Goal: Task Accomplishment & Management: Manage account settings

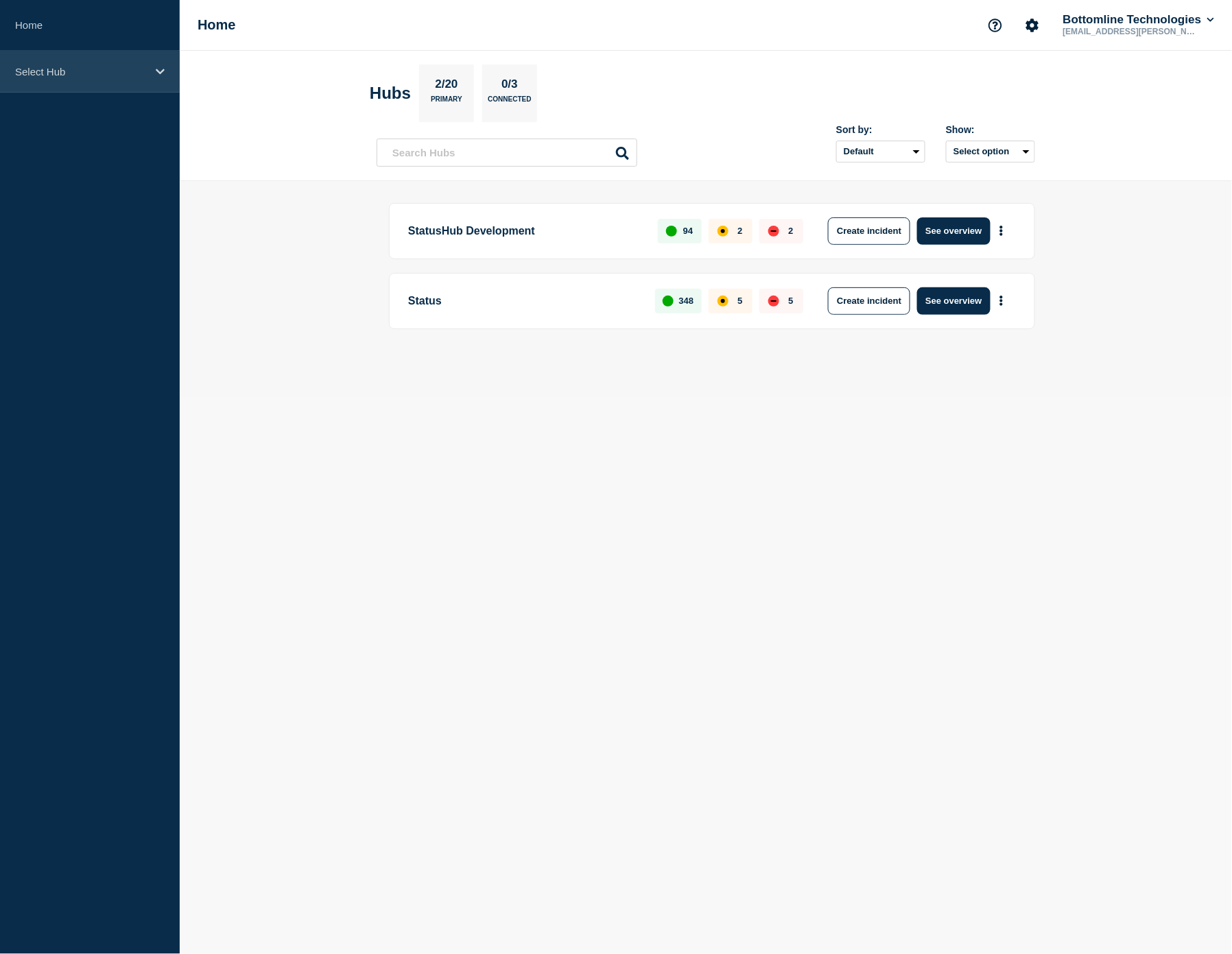
click at [94, 75] on p "Select Hub" at bounding box center [81, 72] width 132 height 11
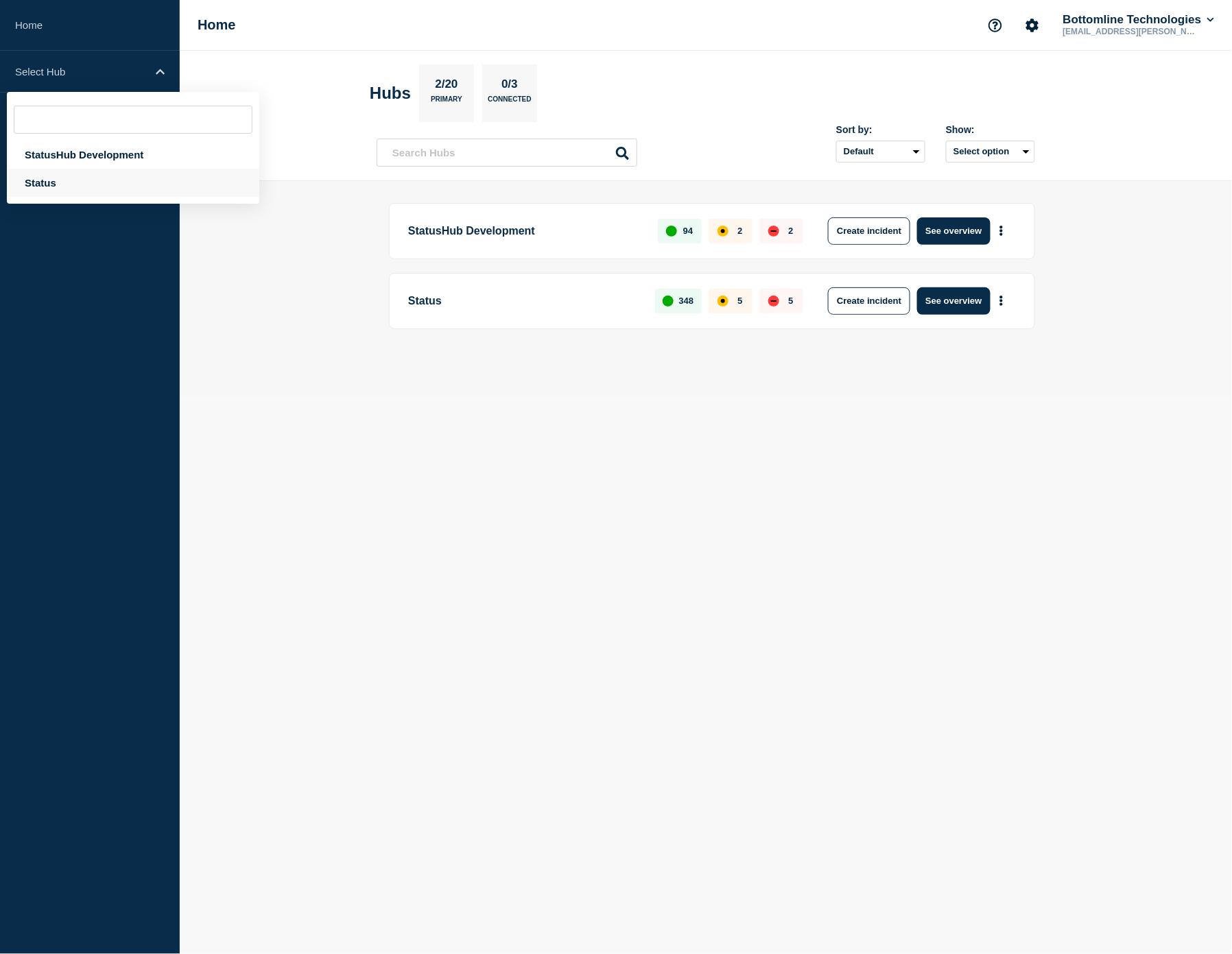
click at [97, 181] on div "Status" at bounding box center [133, 182] width 252 height 28
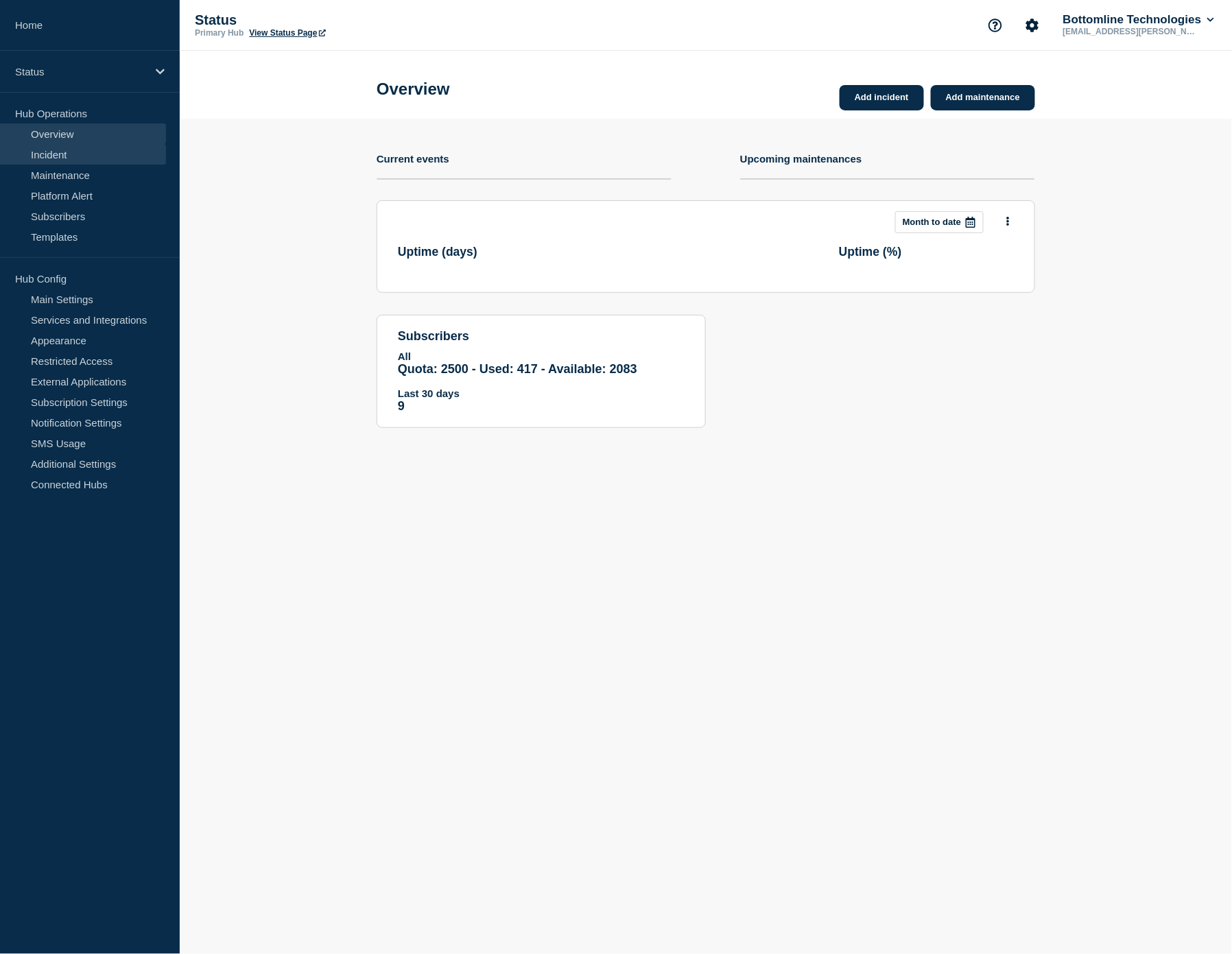
click at [92, 162] on link "Incident" at bounding box center [83, 154] width 166 height 21
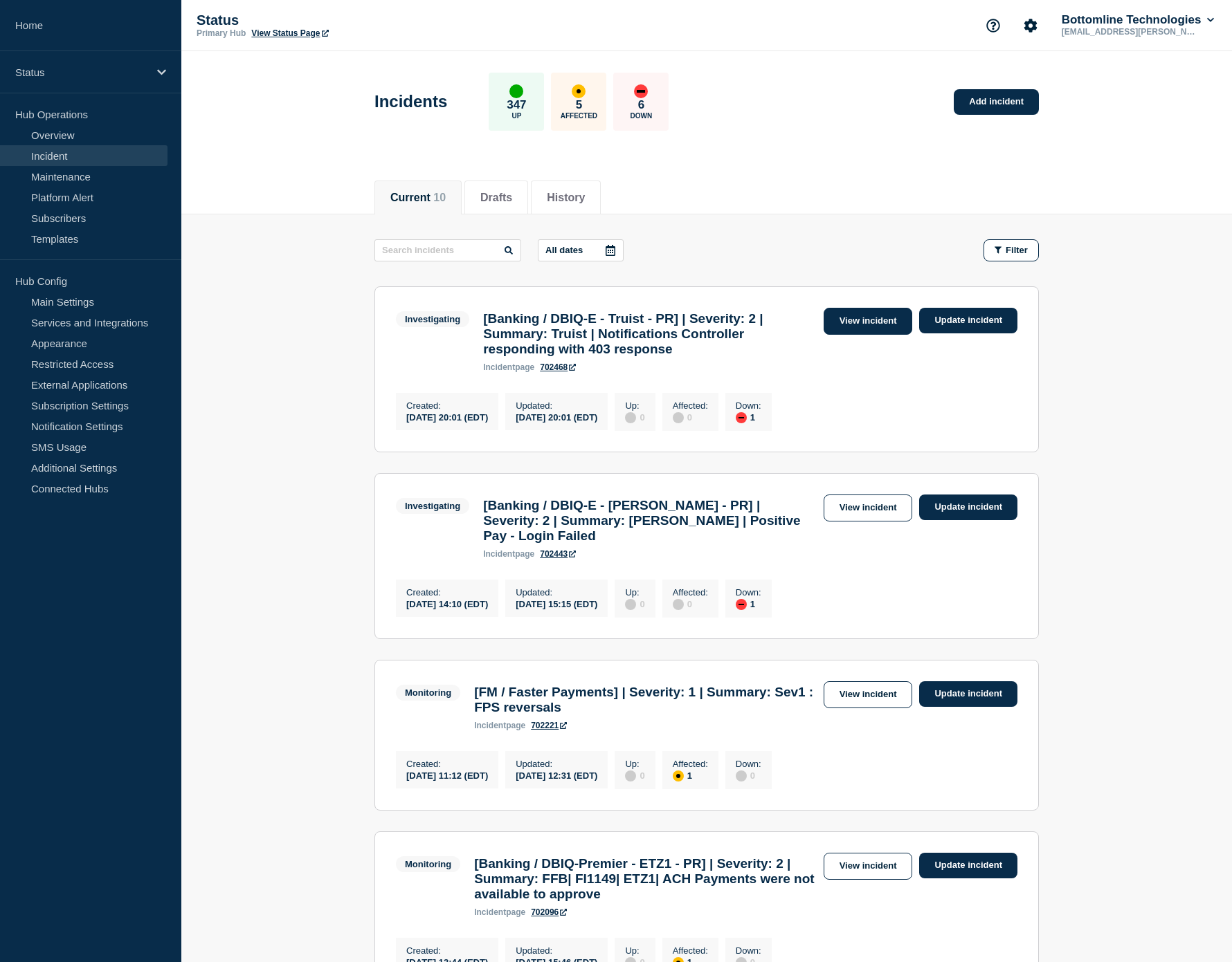
click at [865, 324] on link "View incident" at bounding box center [868, 321] width 89 height 27
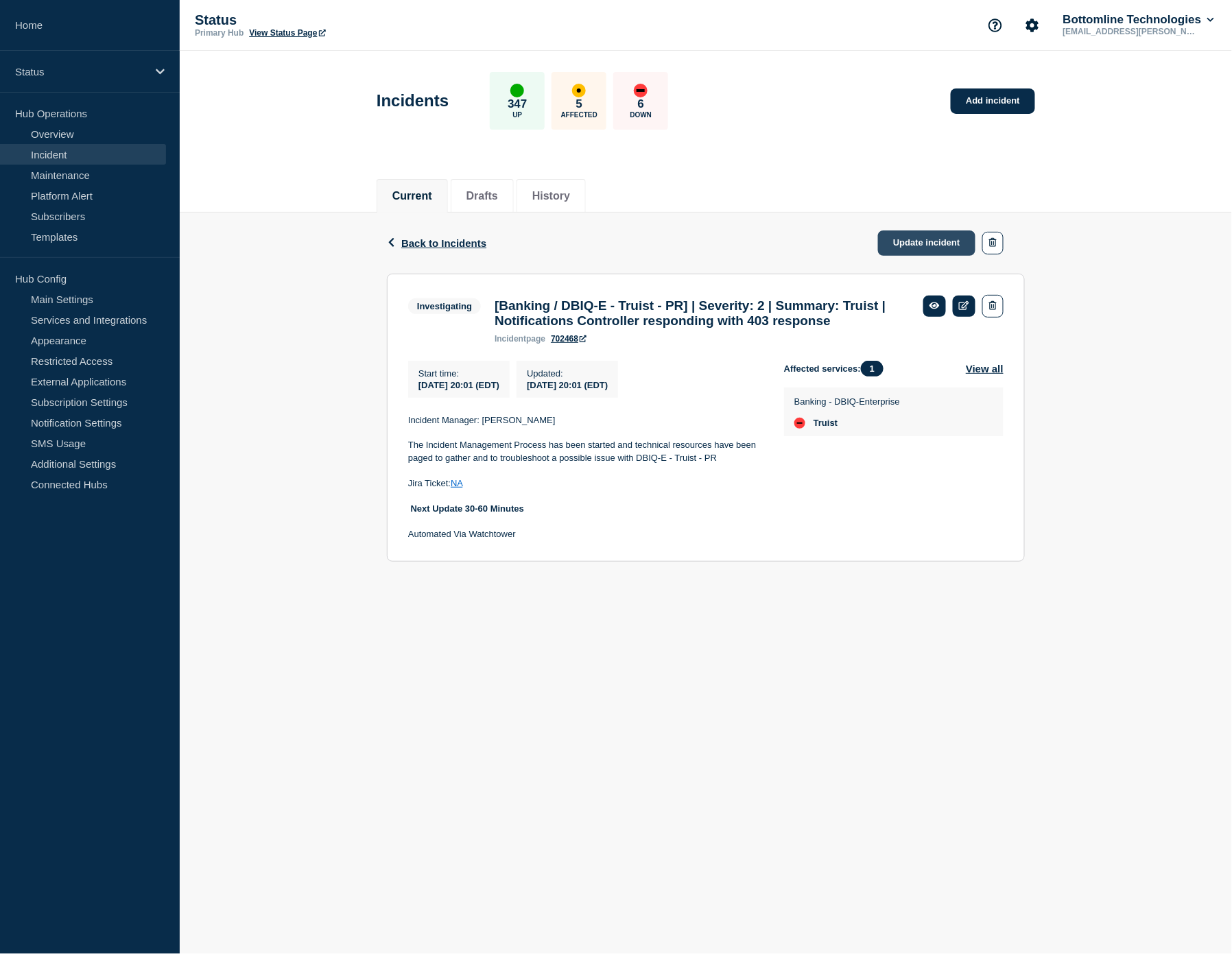
click at [915, 252] on link "Update incident" at bounding box center [927, 243] width 97 height 25
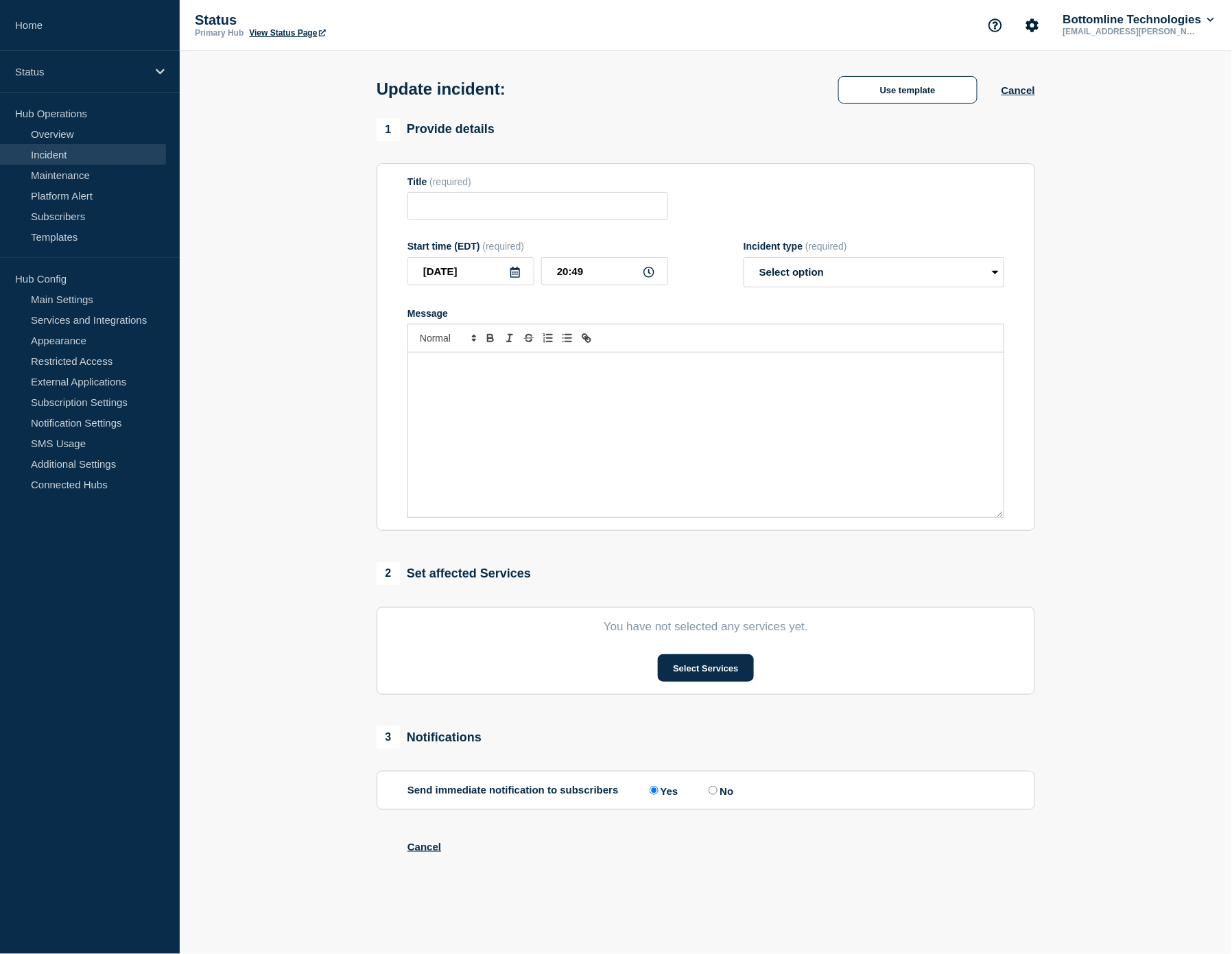
type input "[Banking / DBIQ-E - Truist - PR] | Severity: 2 | Summary: Truist | Notification…"
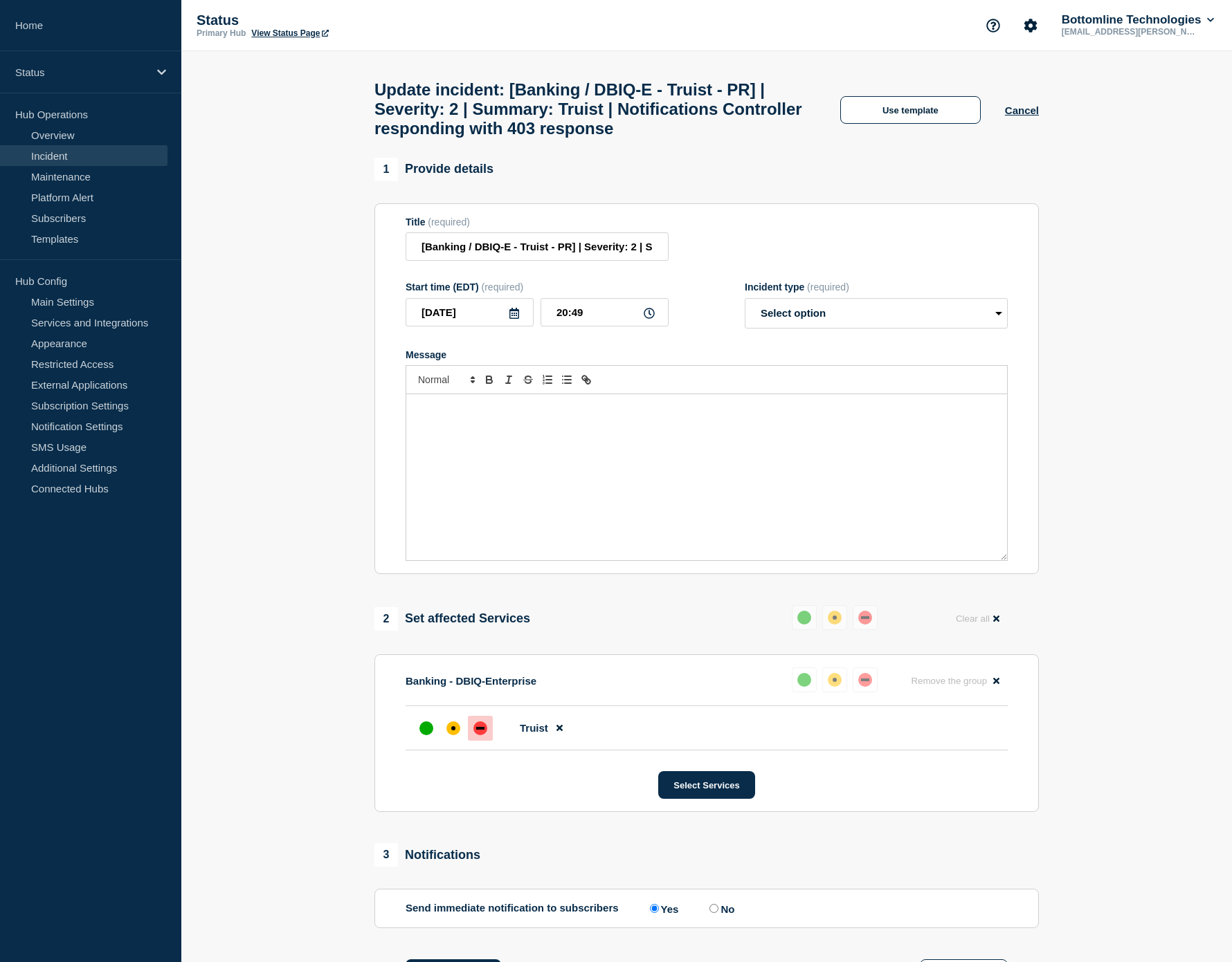
drag, startPoint x: 644, startPoint y: 463, endPoint x: 651, endPoint y: 452, distance: 13.0
click at [649, 459] on div "Message" at bounding box center [706, 478] width 601 height 166
click at [825, 313] on select "Select option Investigating Identified Monitoring Resolved" at bounding box center [876, 313] width 263 height 30
select select "resolved"
click at [750, 311] on select "Select option Investigating Identified Monitoring Resolved" at bounding box center [876, 313] width 263 height 30
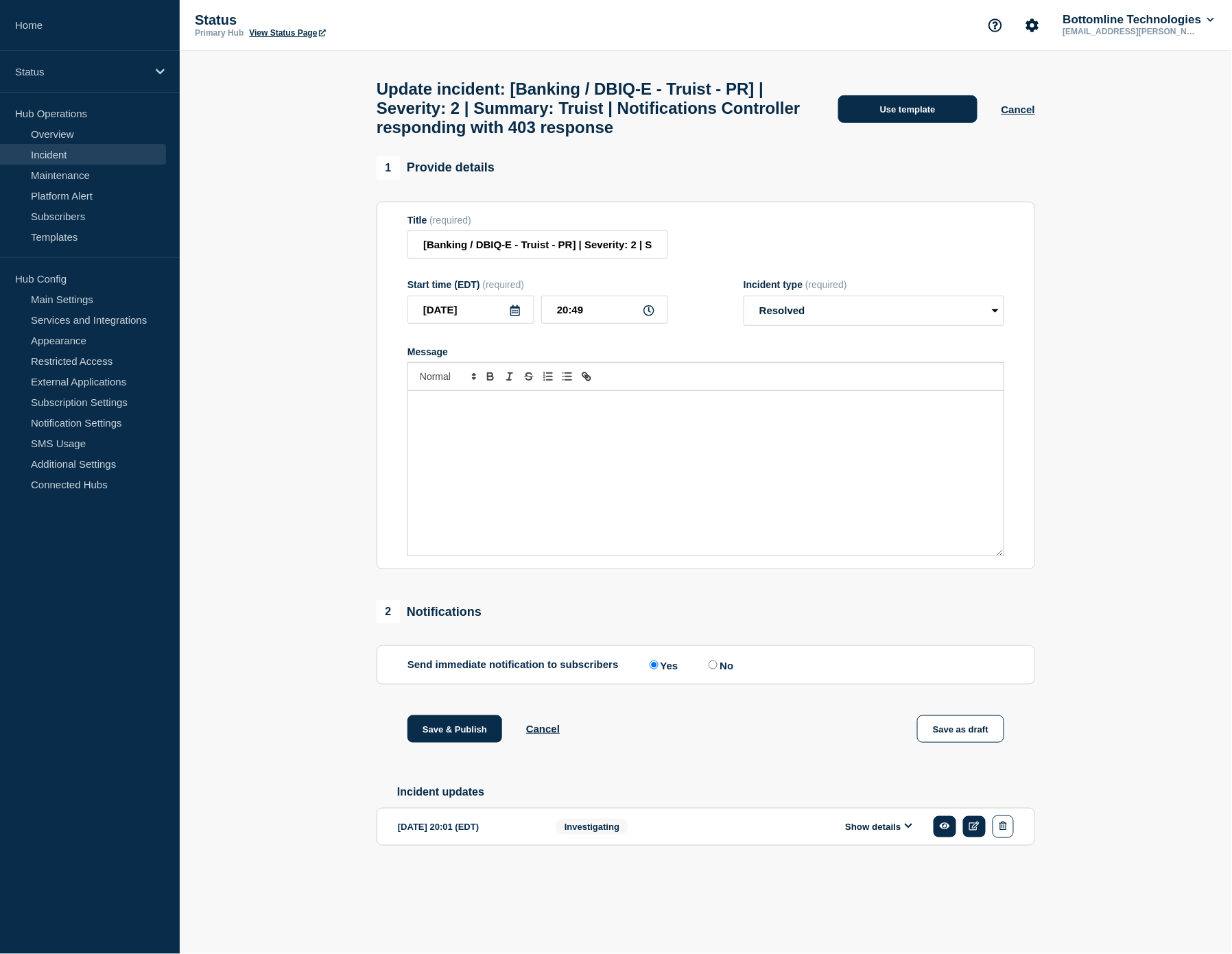
click at [903, 123] on button "Use template" at bounding box center [908, 109] width 139 height 27
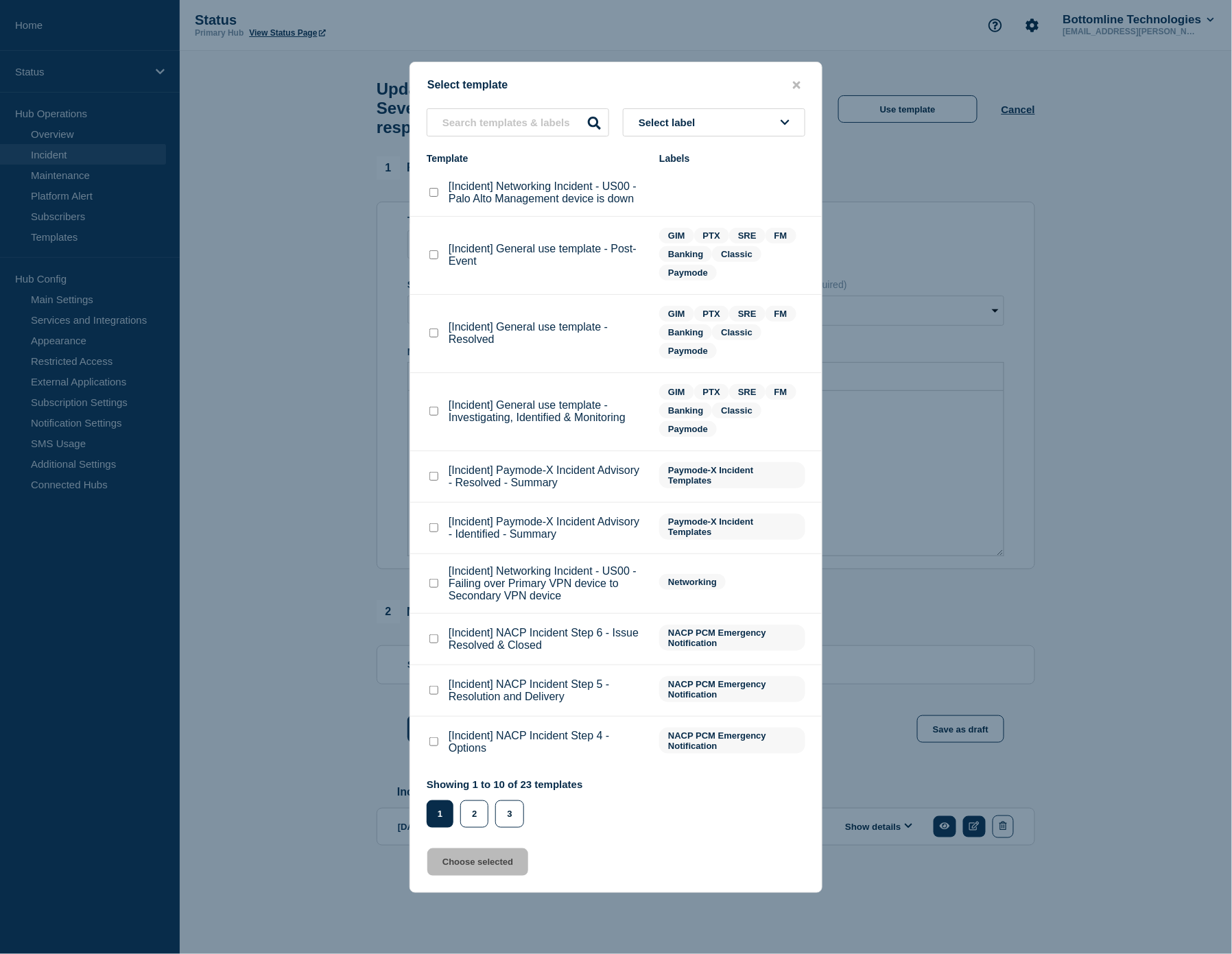
click at [432, 480] on checkbox"] "[Incident] Paymode-X Incident Advisory - Resolved - Summary checkbox" at bounding box center [434, 476] width 9 height 9
checkbox checkbox"] "true"
click at [432, 338] on checkbox"] "[Incident] General use template - Resolved checkbox" at bounding box center [434, 333] width 9 height 9
checkbox checkbox"] "true"
checkbox checkbox"] "false"
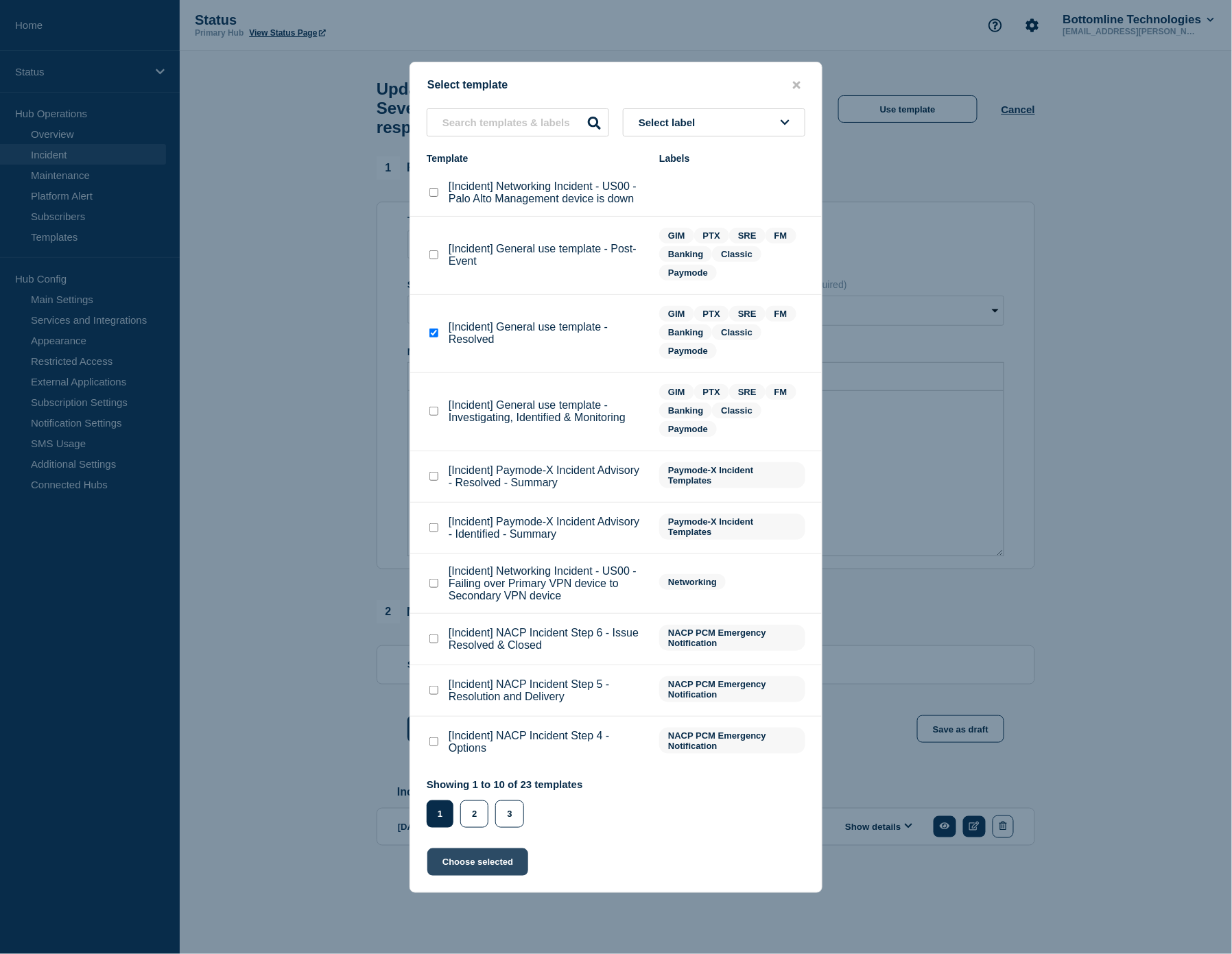
click at [482, 856] on button "Choose selected" at bounding box center [477, 862] width 101 height 27
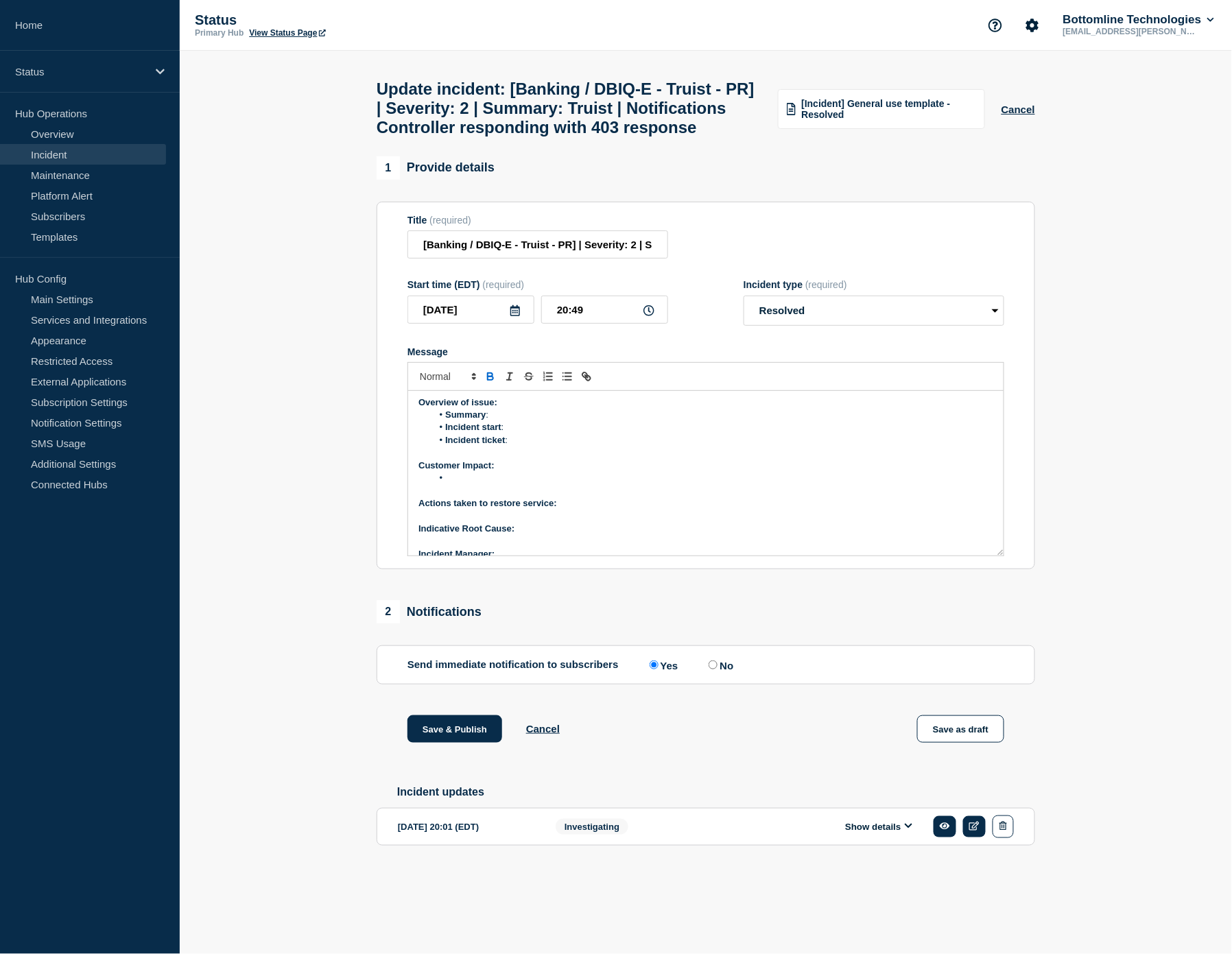
scroll to position [79, 0]
click at [572, 523] on p "﻿Incident Manager:" at bounding box center [706, 516] width 575 height 12
click at [560, 548] on p "Product Line representative:" at bounding box center [706, 541] width 575 height 12
drag, startPoint x: 567, startPoint y: 525, endPoint x: 560, endPoint y: 528, distance: 7.6
click at [566, 497] on p "Indicative Root Cause:" at bounding box center [706, 491] width 575 height 12
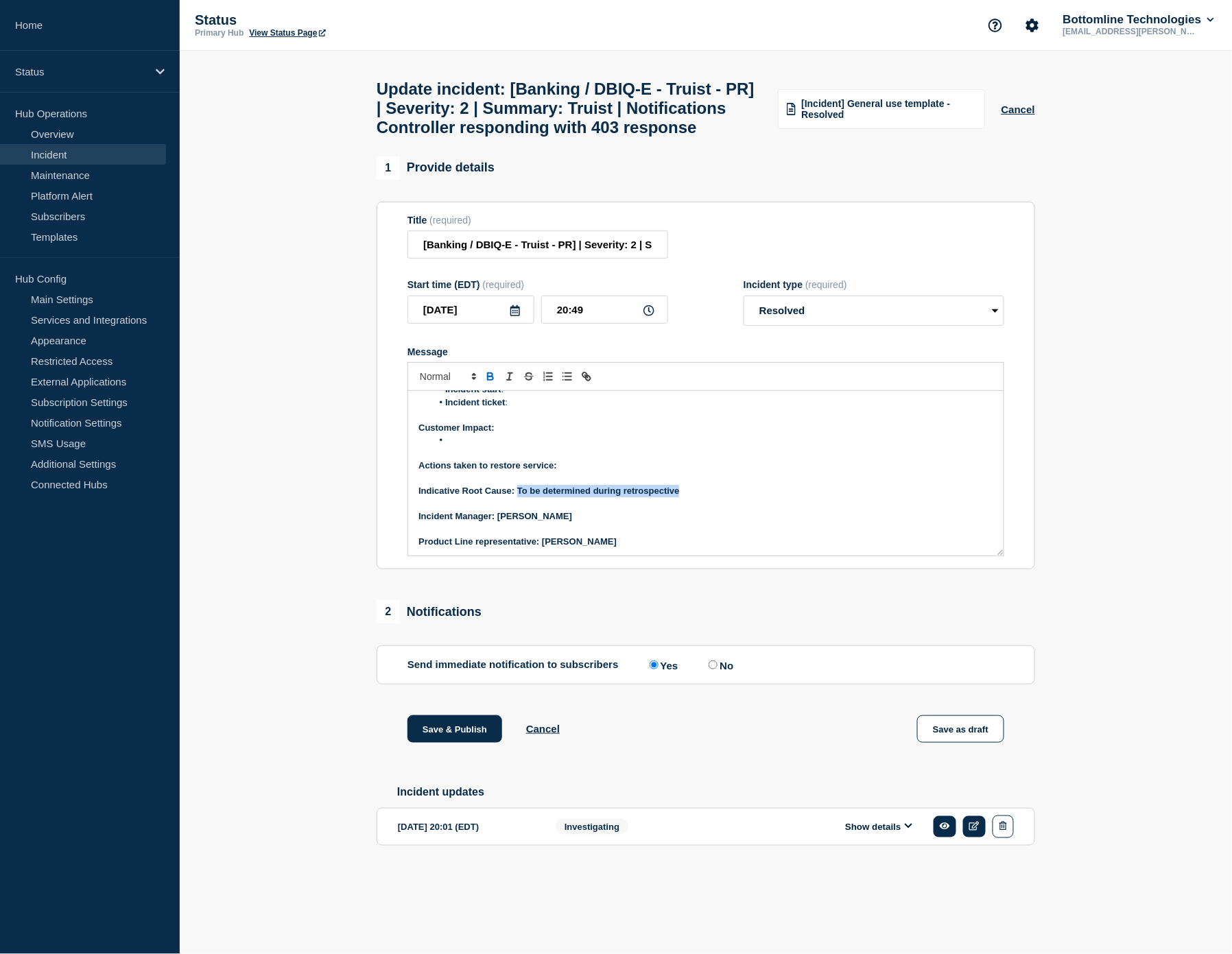
drag, startPoint x: 682, startPoint y: 527, endPoint x: 515, endPoint y: 530, distance: 167.0
click at [517, 497] on p "Indicative Root Cause: To be determined during retrospective" at bounding box center [706, 491] width 575 height 12
drag, startPoint x: 490, startPoint y: 407, endPoint x: 518, endPoint y: 426, distance: 33.8
click at [490, 383] on icon "Toggle bold text" at bounding box center [490, 376] width 12 height 12
click at [577, 472] on p "Actions taken to restore service:" at bounding box center [706, 465] width 575 height 12
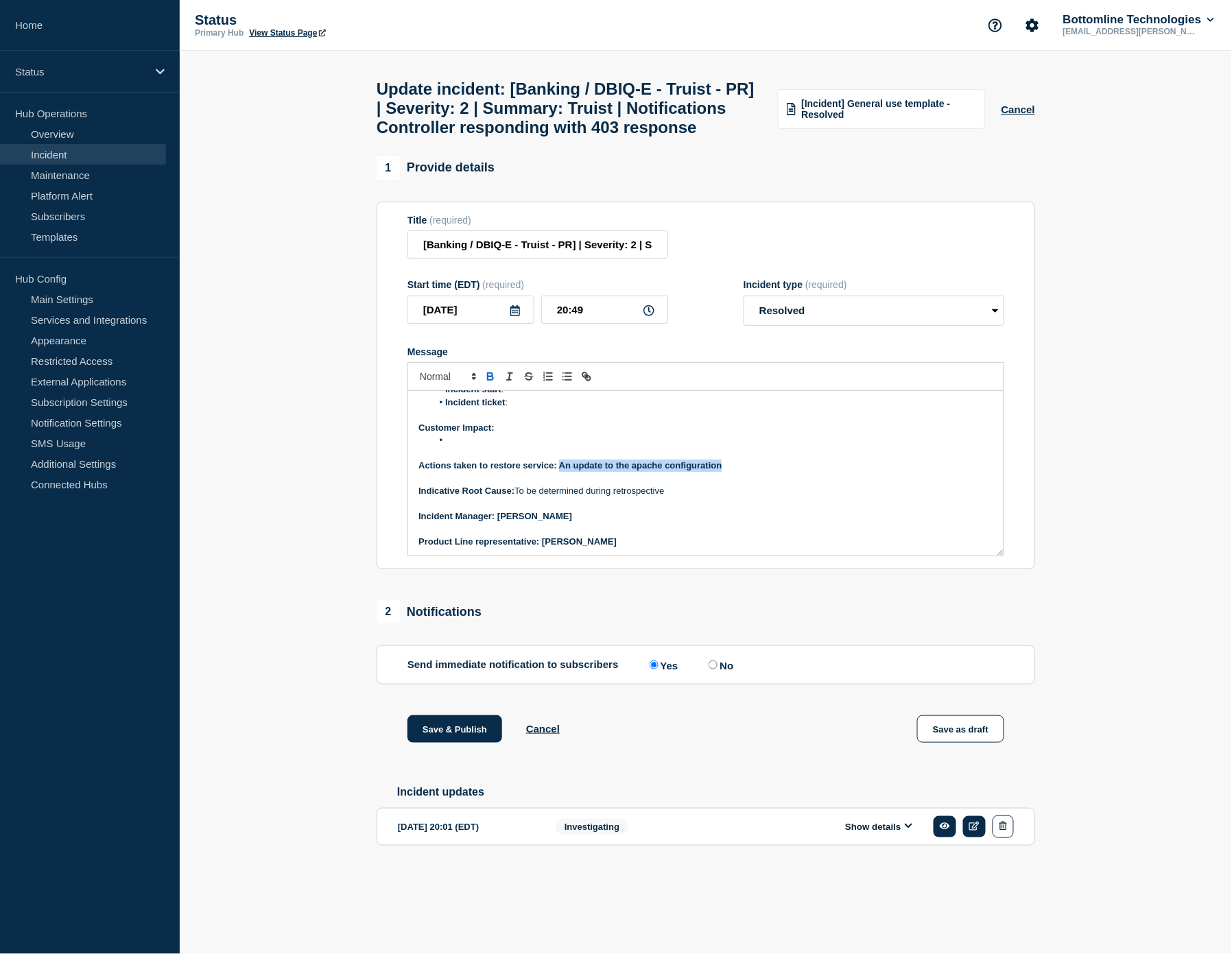
drag, startPoint x: 735, startPoint y: 500, endPoint x: 560, endPoint y: 505, distance: 175.1
click at [560, 472] on p "Actions taken to restore service: An update to the apache configuration" at bounding box center [706, 465] width 575 height 12
click at [492, 383] on icon "Toggle bold text" at bounding box center [490, 376] width 12 height 12
click at [499, 447] on li "Message" at bounding box center [713, 440] width 562 height 12
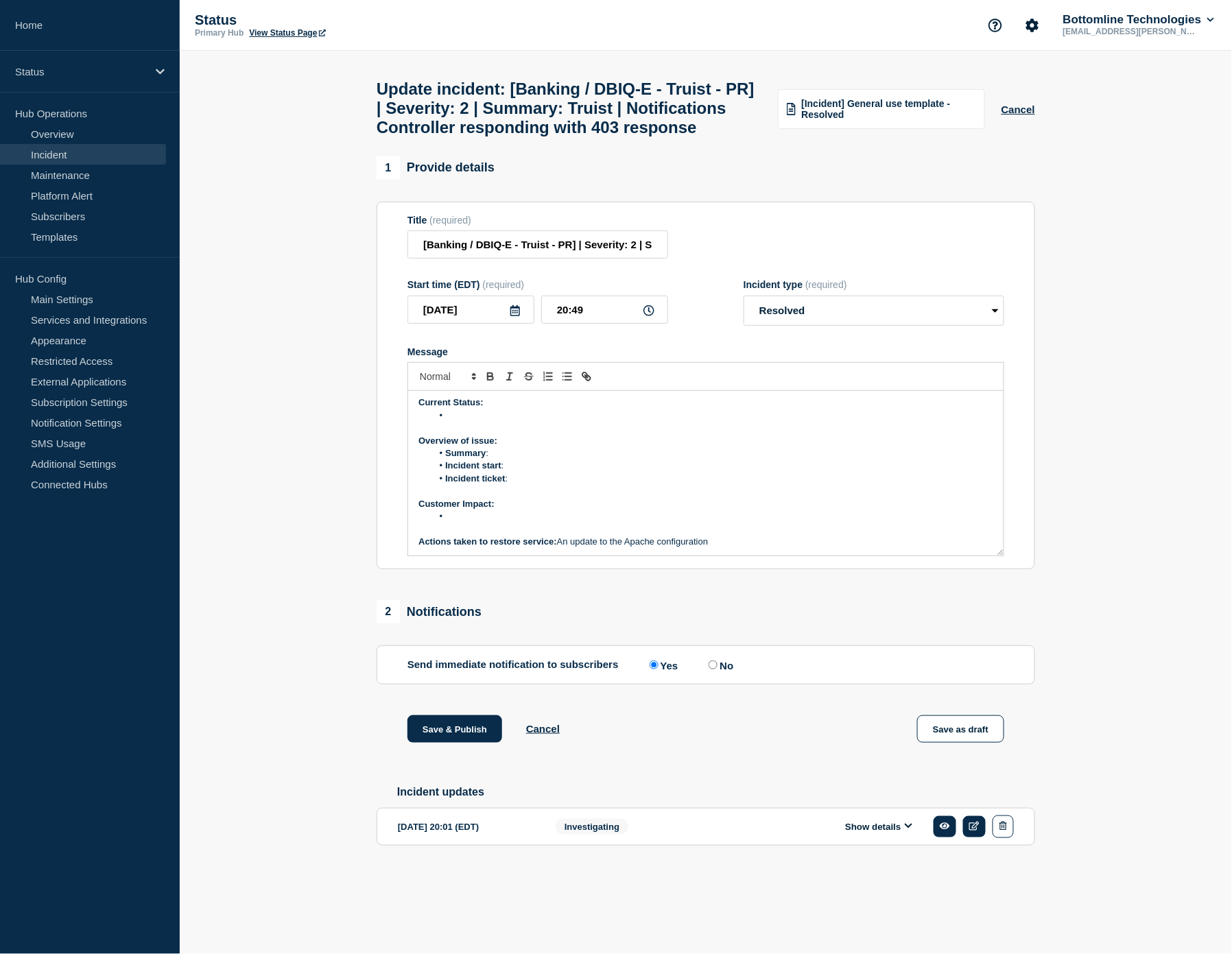
click at [557, 535] on p "Message" at bounding box center [706, 529] width 575 height 12
click at [522, 523] on li "Message" at bounding box center [713, 516] width 562 height 12
click at [539, 485] on li "Incident ticket :" at bounding box center [713, 478] width 562 height 12
drag, startPoint x: 554, startPoint y: 511, endPoint x: 510, endPoint y: 515, distance: 44.2
click at [510, 485] on li "Incident ticket : WT-58207" at bounding box center [713, 478] width 562 height 12
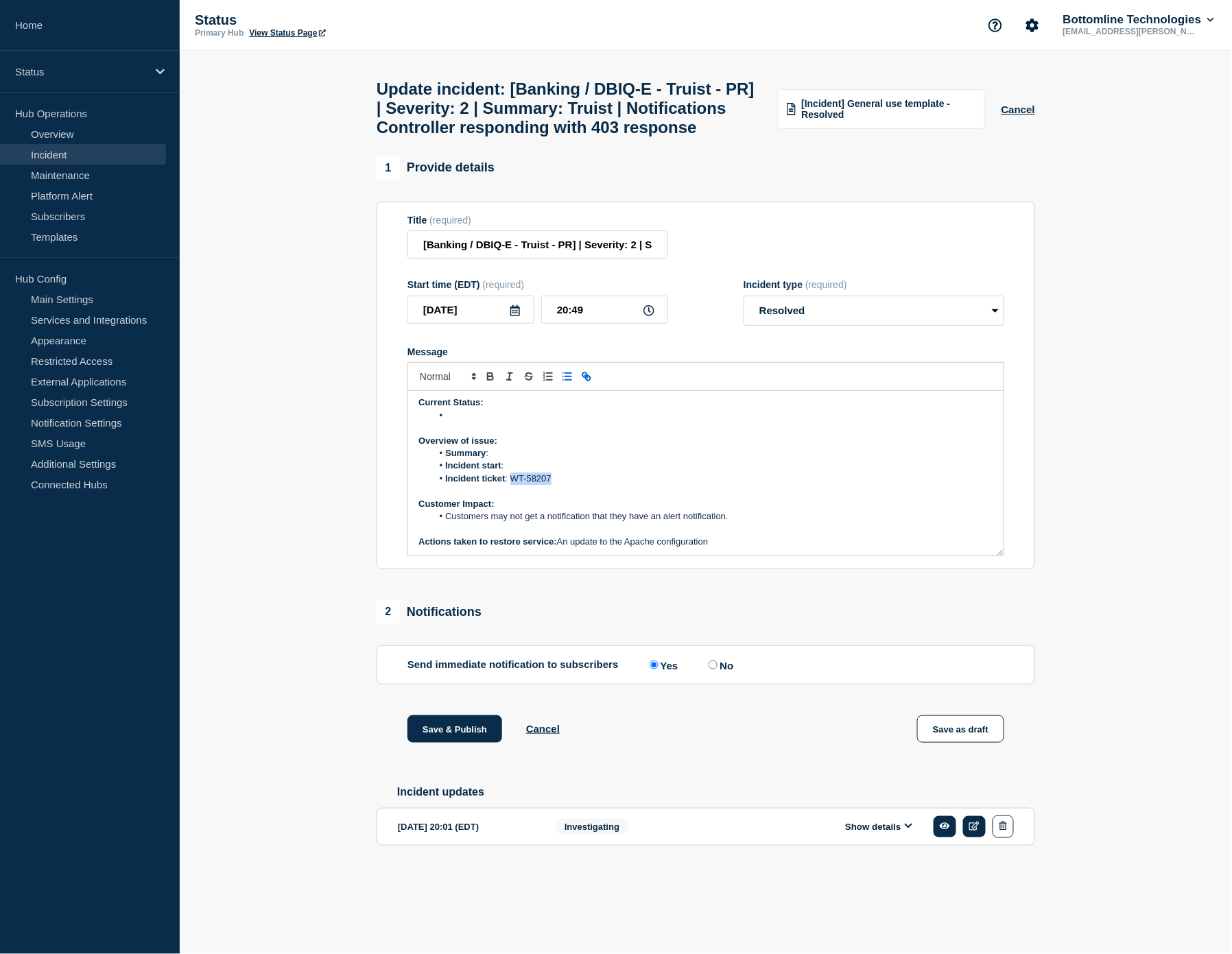
click at [591, 383] on icon "Toggle link" at bounding box center [586, 376] width 12 height 12
paste input "[URL][DOMAIN_NAME]"
type input "[URL][DOMAIN_NAME]"
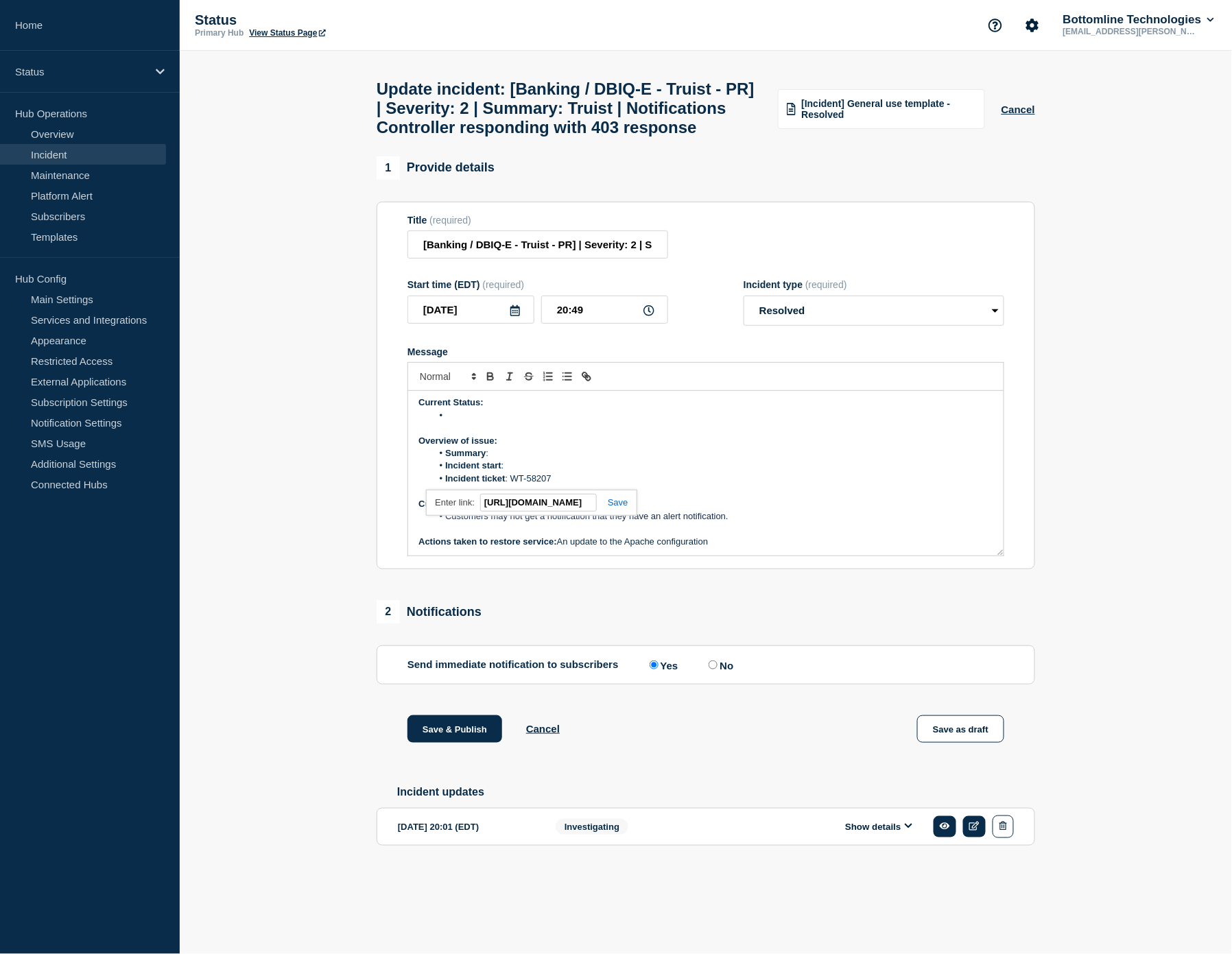
click at [621, 507] on link at bounding box center [613, 502] width 32 height 10
click at [564, 459] on li "Summary :" at bounding box center [713, 453] width 562 height 12
click at [565, 472] on li "Incident start :" at bounding box center [713, 465] width 562 height 12
click at [565, 459] on li "Summary :" at bounding box center [713, 453] width 562 height 12
click at [479, 422] on li "Message" at bounding box center [713, 415] width 562 height 12
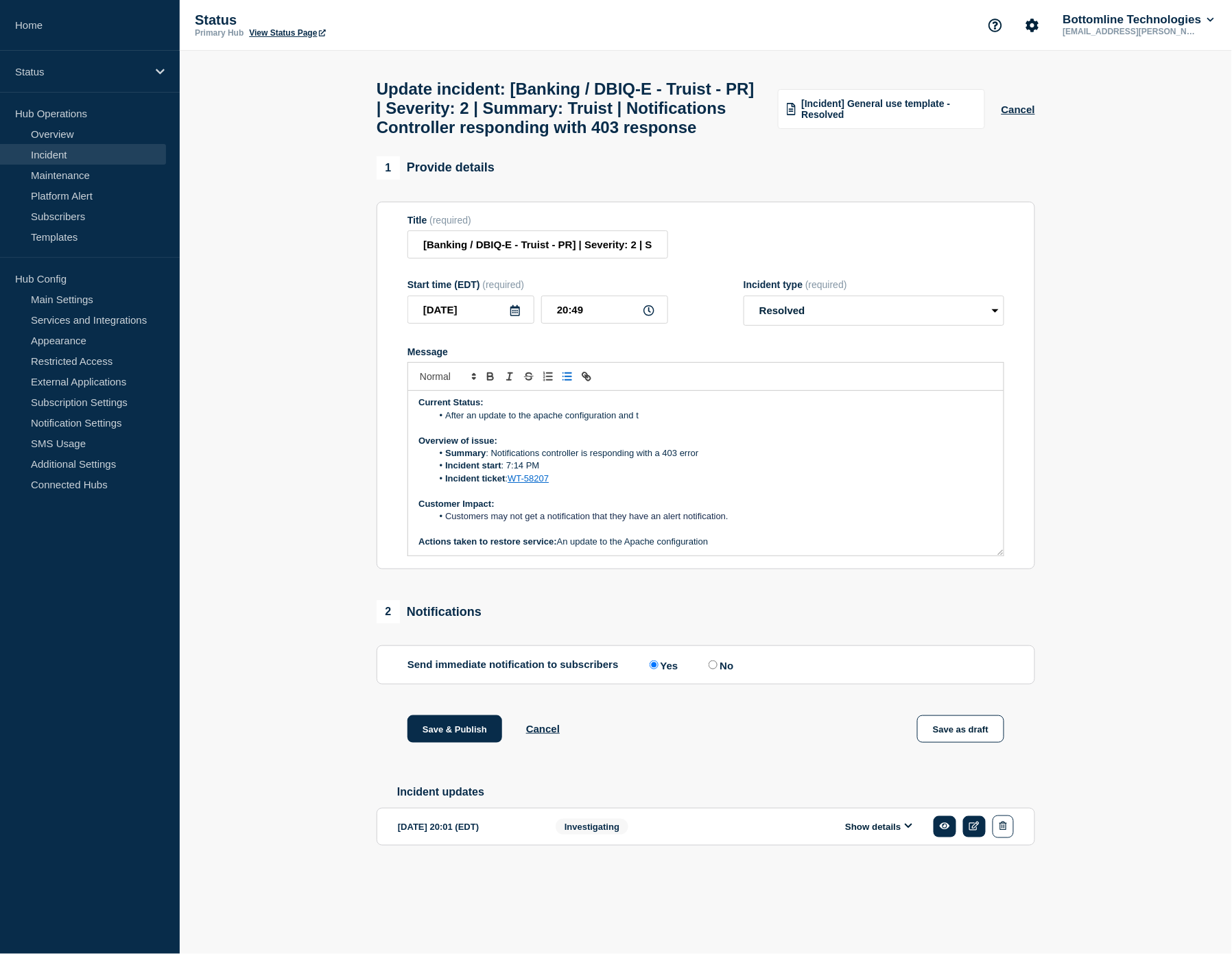
click at [474, 422] on li "After an update to the apache configuration and t" at bounding box center [713, 415] width 562 height 12
click at [673, 422] on li "After the update to the Apache configuration and t" at bounding box center [713, 415] width 562 height 12
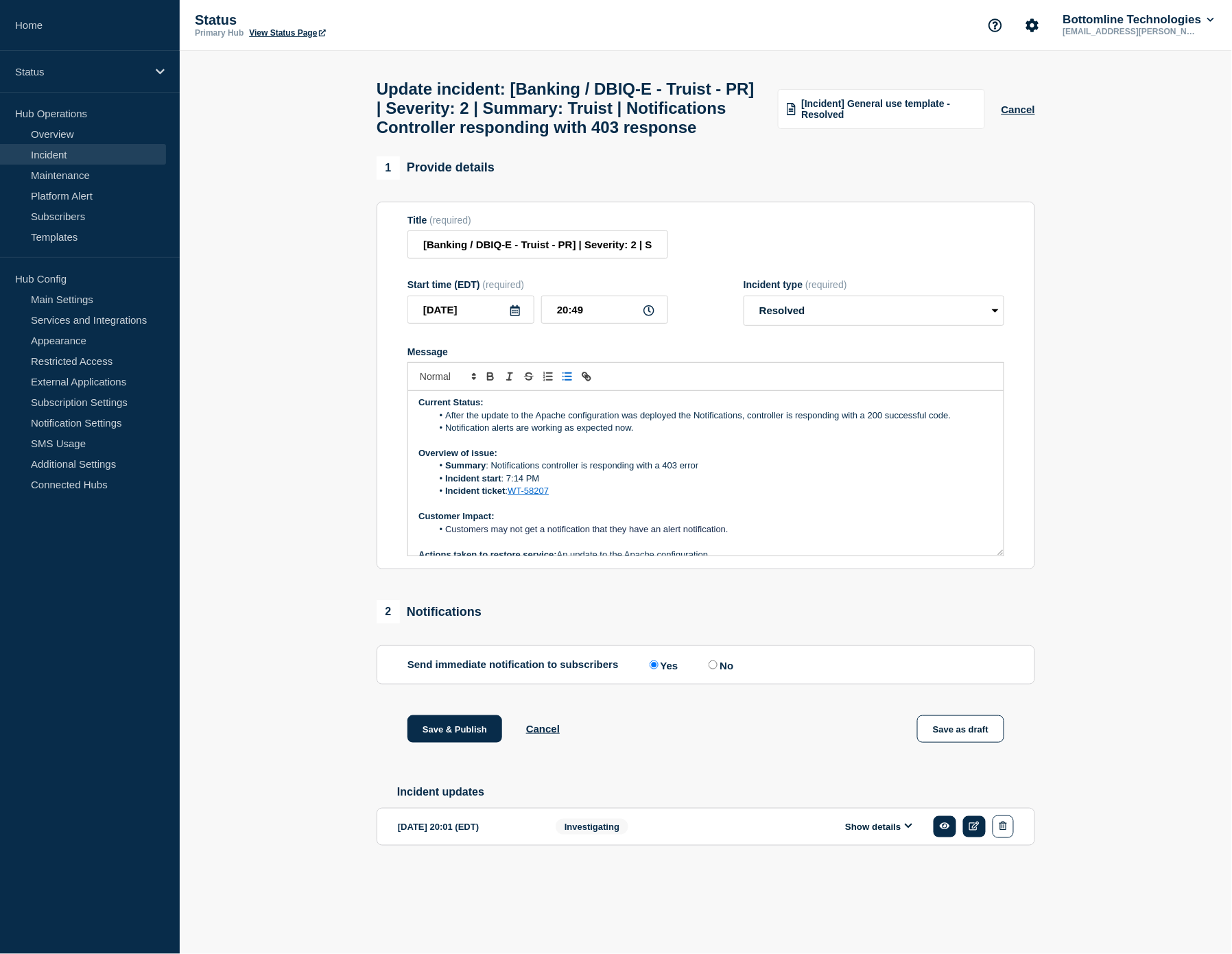
click at [677, 422] on li "After the update to the Apache configuration was deployed the Notifications, co…" at bounding box center [713, 415] width 562 height 12
click at [743, 422] on li "After the update to the Apache configuration was deployed the Notifications, co…" at bounding box center [713, 415] width 562 height 12
click at [675, 422] on li "After the update to the Apache configuration was deployed the notifications con…" at bounding box center [713, 415] width 562 height 12
drag, startPoint x: 731, startPoint y: 451, endPoint x: 695, endPoint y: 469, distance: 40.2
click at [695, 434] on li "Notification alerts are working as expected now." at bounding box center [713, 428] width 562 height 12
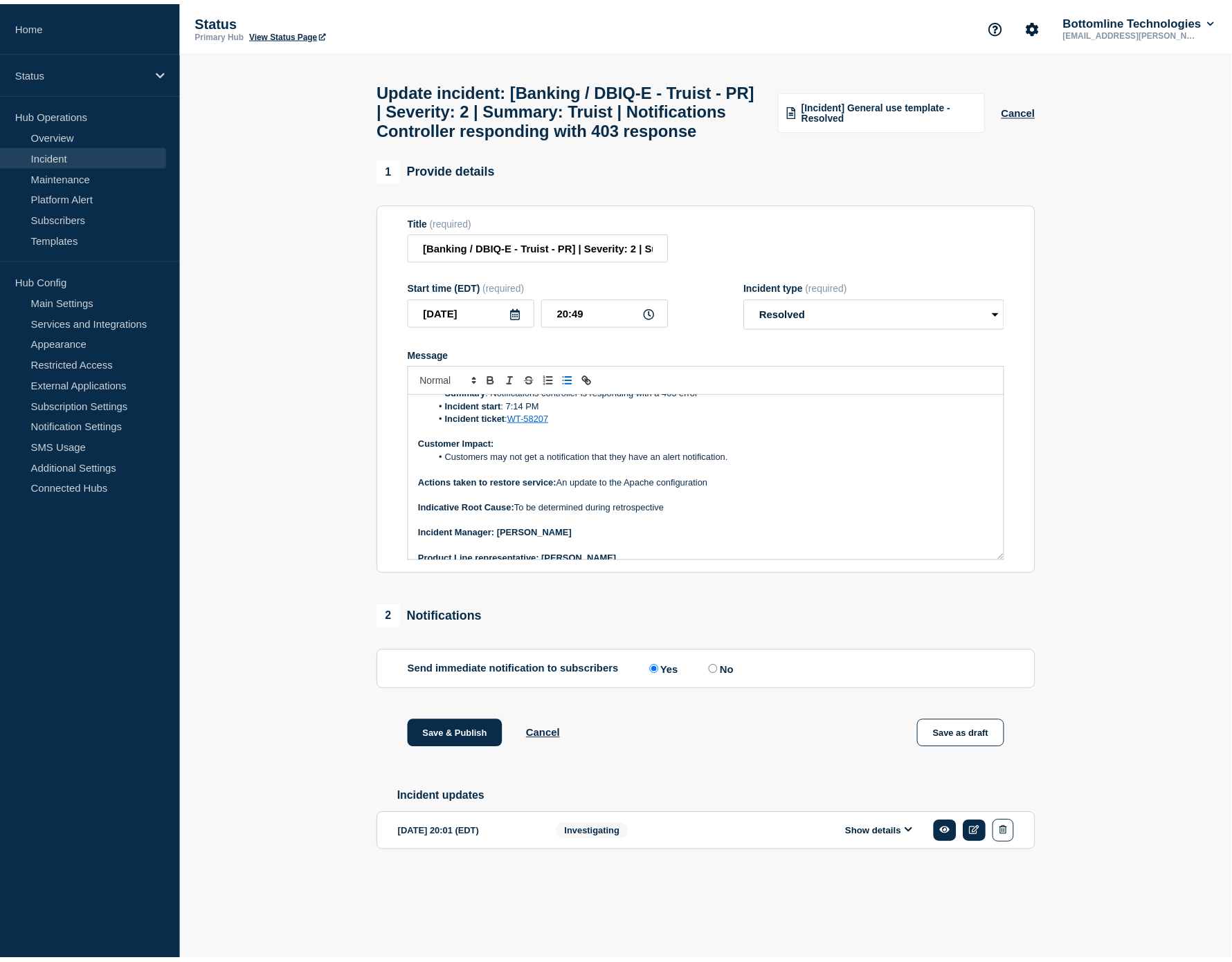
scroll to position [93, 0]
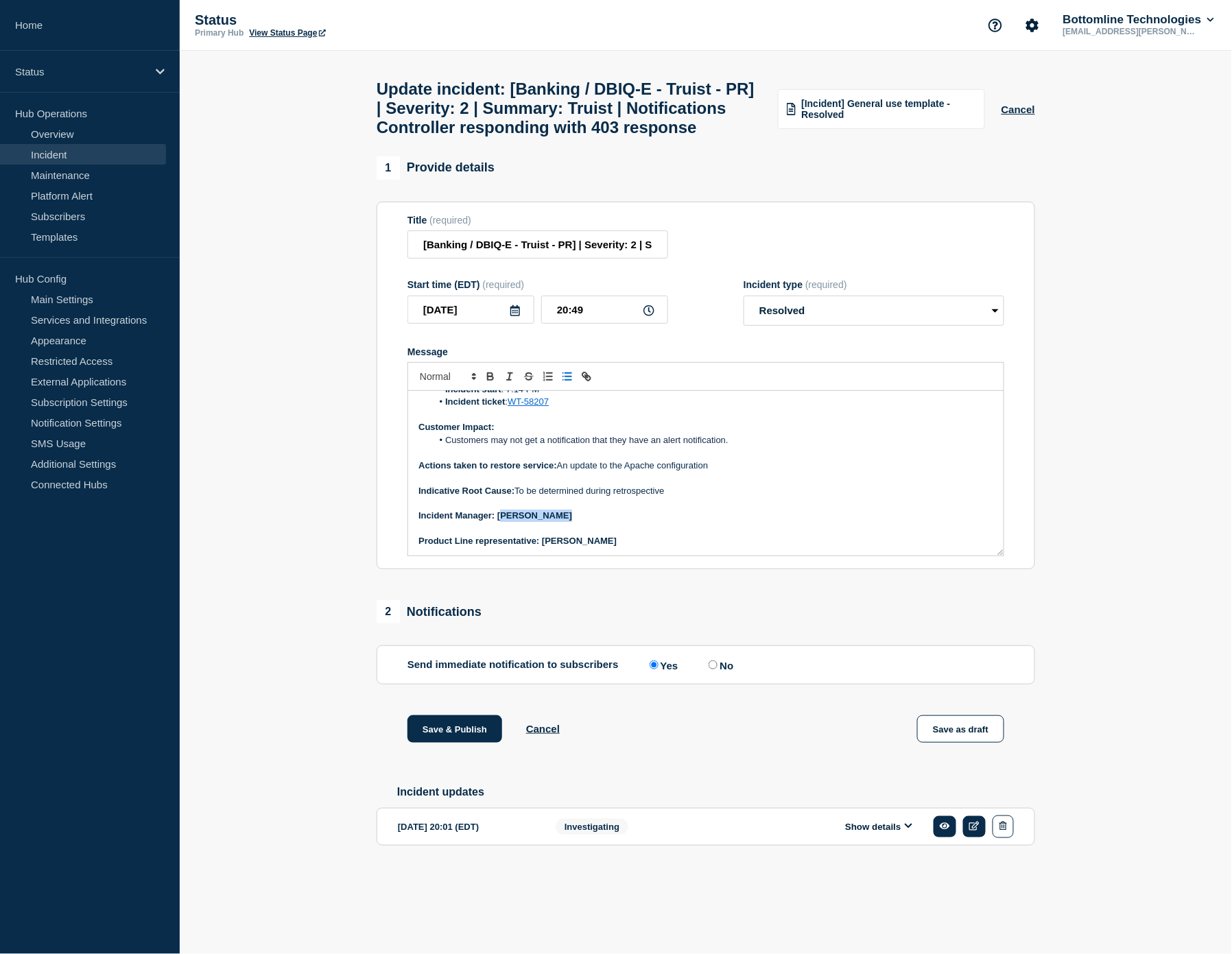
drag, startPoint x: 558, startPoint y: 553, endPoint x: 505, endPoint y: 535, distance: 56.0
click at [504, 522] on p "﻿Incident Manager: [PERSON_NAME]" at bounding box center [706, 515] width 575 height 12
click at [489, 383] on icon "Toggle bold text" at bounding box center [490, 376] width 12 height 12
drag, startPoint x: 612, startPoint y: 577, endPoint x: 535, endPoint y: 462, distance: 138.4
click at [543, 548] on p "Product Line representative: [PERSON_NAME]" at bounding box center [706, 541] width 575 height 12
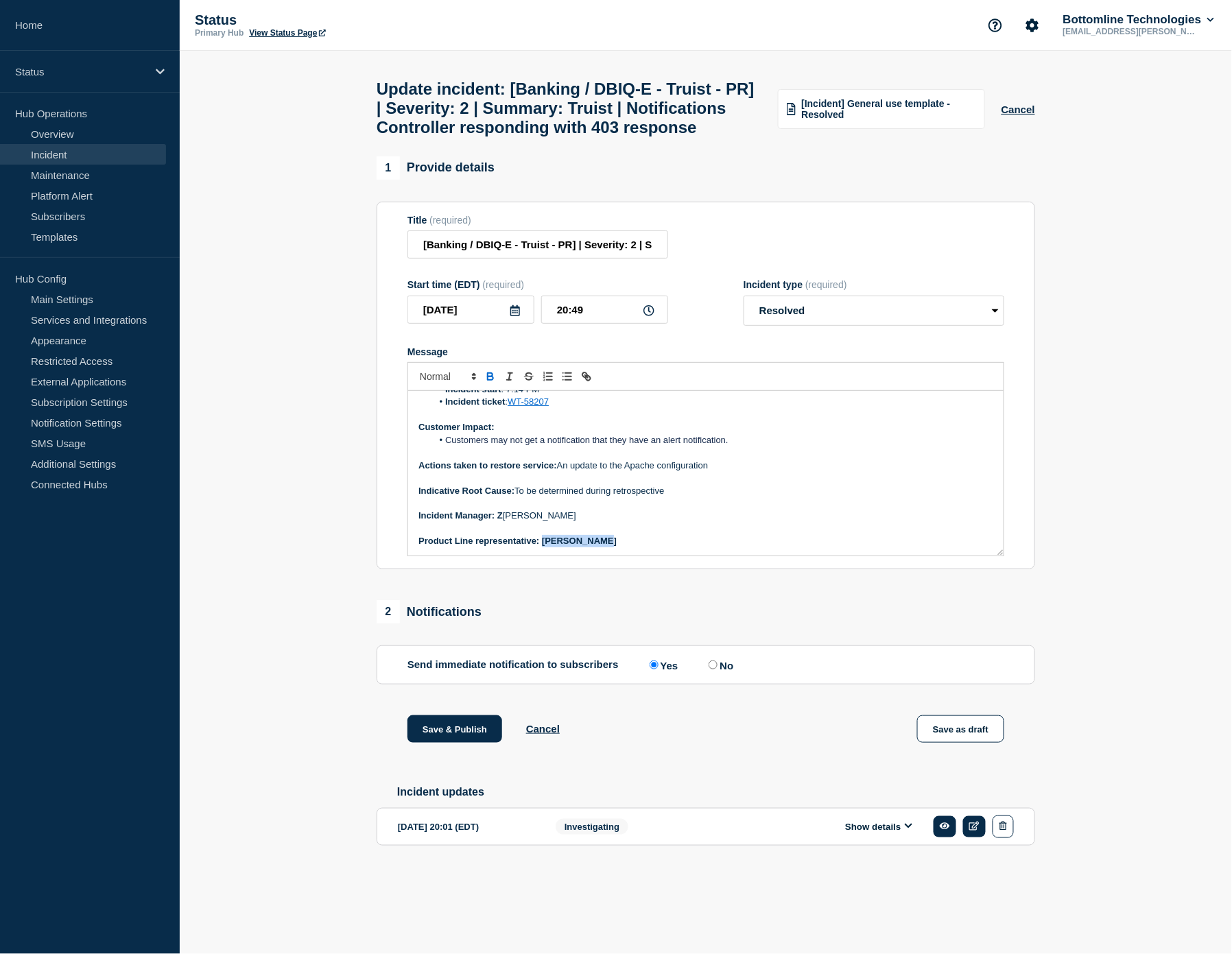
click at [492, 376] on icon "Toggle bold text" at bounding box center [490, 375] width 5 height 4
click at [660, 522] on p "﻿Incident Manager: Z [PERSON_NAME]" at bounding box center [706, 515] width 575 height 12
drag, startPoint x: 501, startPoint y: 549, endPoint x: 504, endPoint y: 461, distance: 88.1
click at [499, 520] on strong "﻿Incident Manager: Z" at bounding box center [461, 515] width 85 height 10
click at [490, 383] on icon "Toggle bold text" at bounding box center [490, 376] width 12 height 12
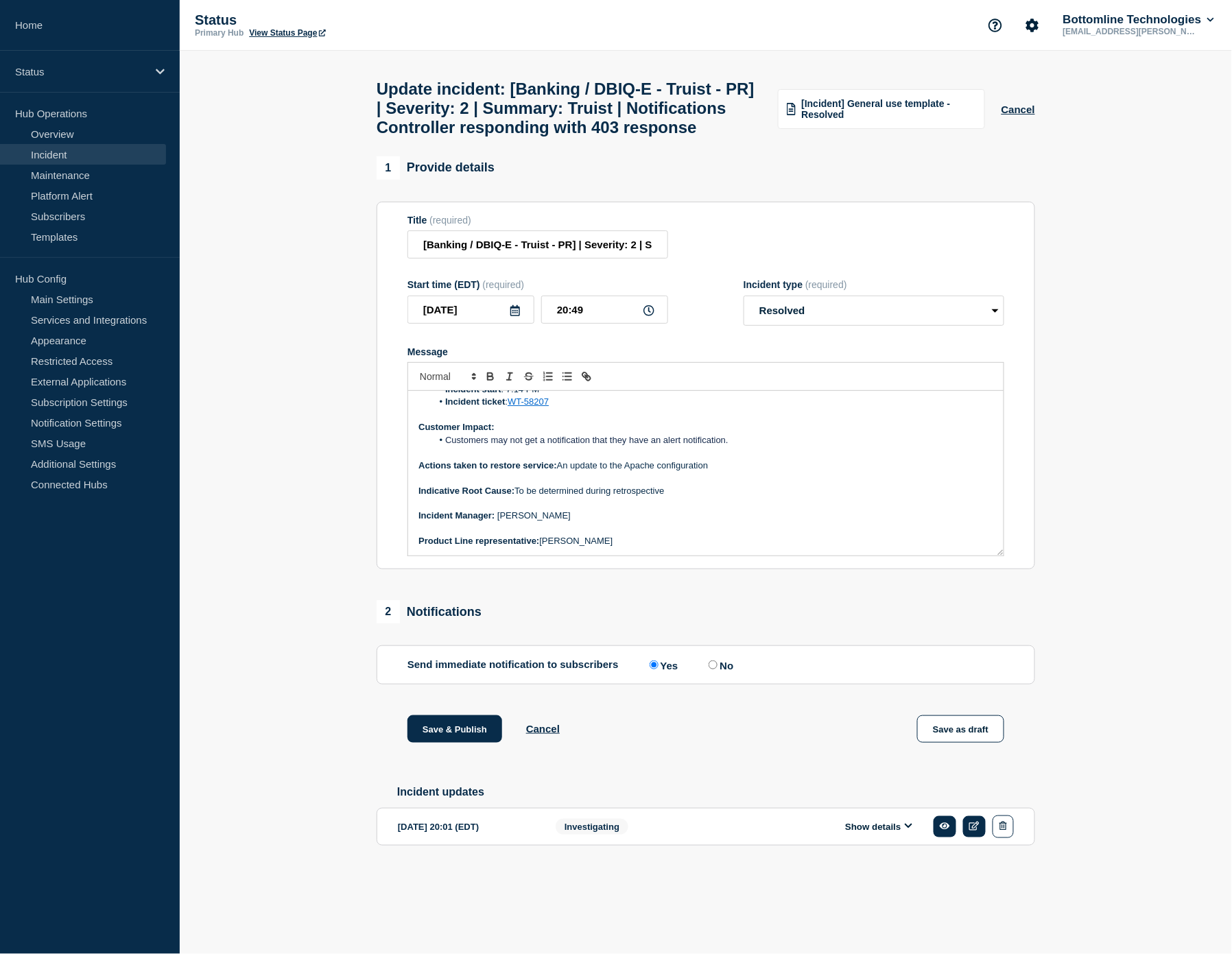
click at [570, 522] on p "﻿Incident Manager: [PERSON_NAME]" at bounding box center [706, 515] width 575 height 12
click at [460, 743] on button "Save & Publish" at bounding box center [454, 729] width 95 height 27
